Goal: Check status: Check status

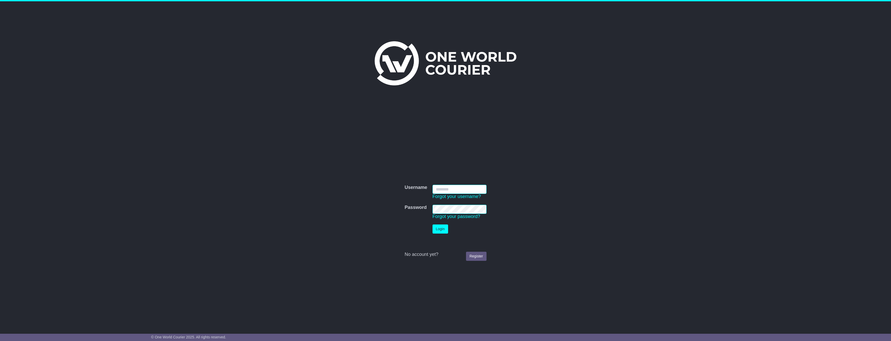
type input "**********"
click at [445, 231] on button "Login" at bounding box center [440, 228] width 16 height 9
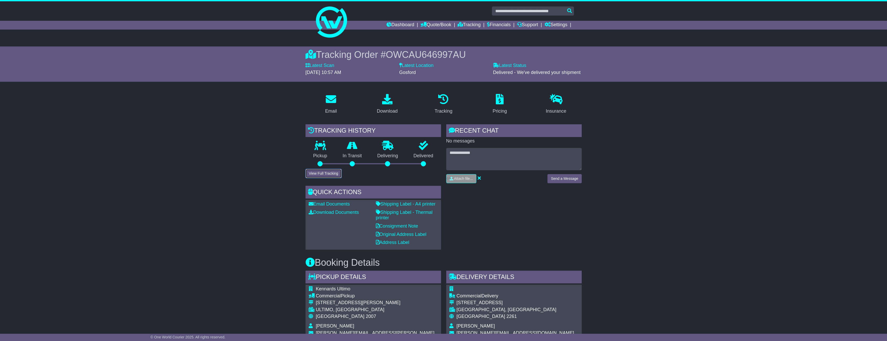
click at [322, 175] on button "View Full Tracking" at bounding box center [323, 173] width 36 height 9
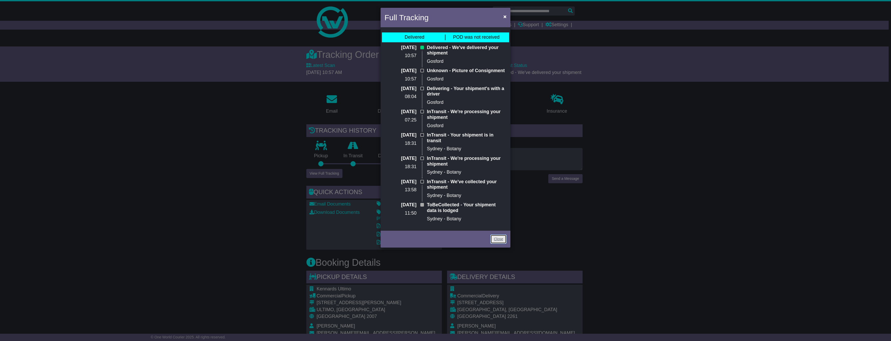
click at [503, 235] on link "Close" at bounding box center [498, 239] width 16 height 9
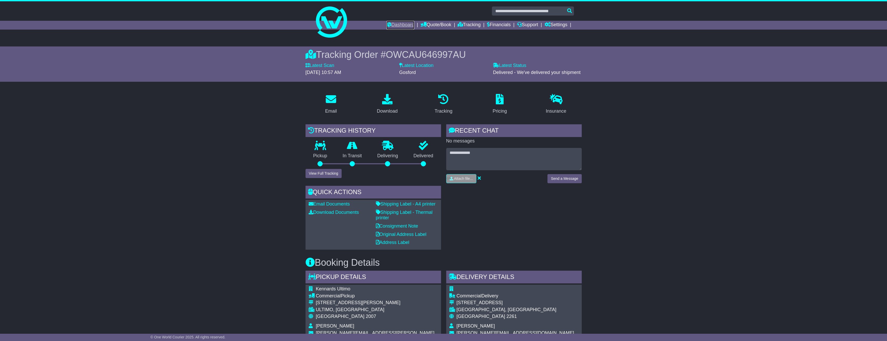
click at [409, 25] on link "Dashboard" at bounding box center [400, 25] width 28 height 9
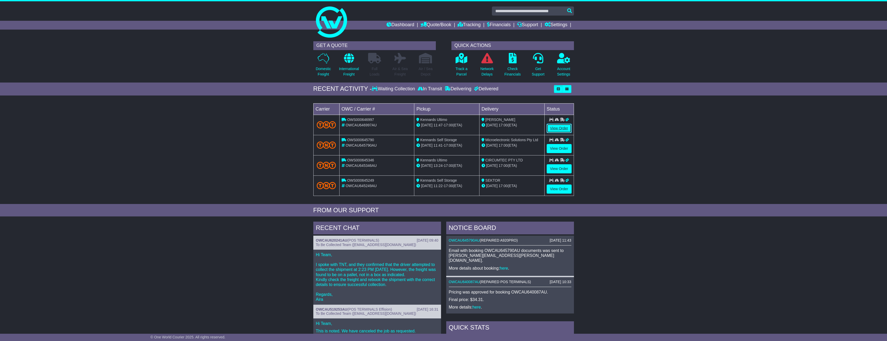
click at [560, 128] on link "View Order" at bounding box center [559, 128] width 25 height 9
